Goal: Find specific page/section: Find specific page/section

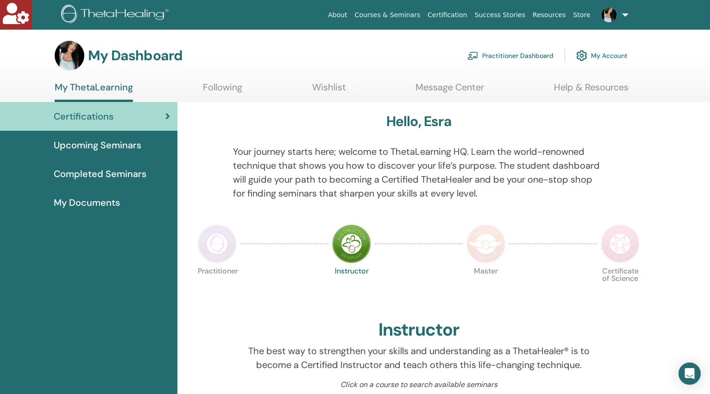
click at [517, 53] on link "Practitioner Dashboard" at bounding box center [510, 55] width 86 height 20
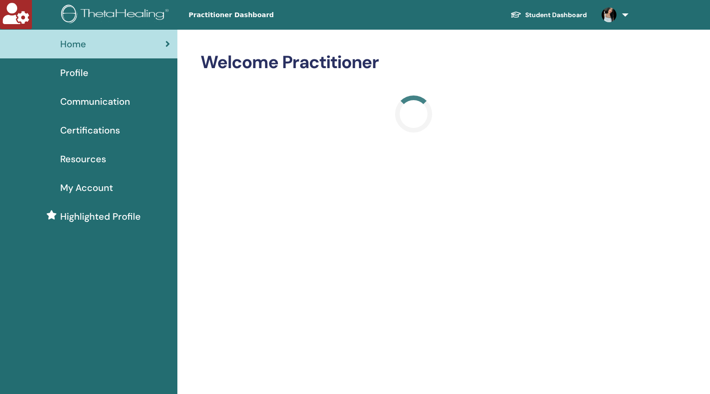
click at [93, 74] on div "Profile" at bounding box center [88, 73] width 163 height 14
